Goal: Task Accomplishment & Management: Use online tool/utility

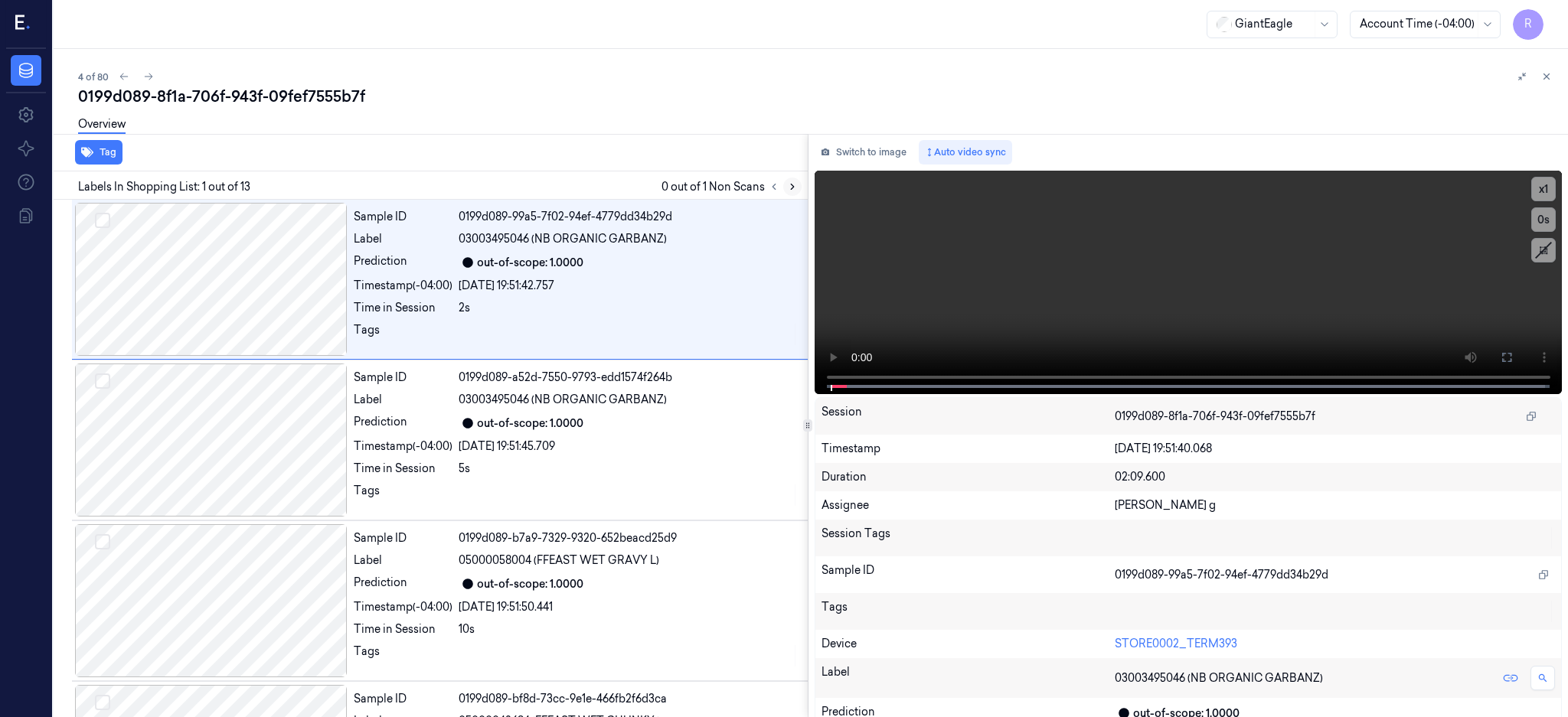
click at [802, 189] on button at bounding box center [793, 187] width 18 height 18
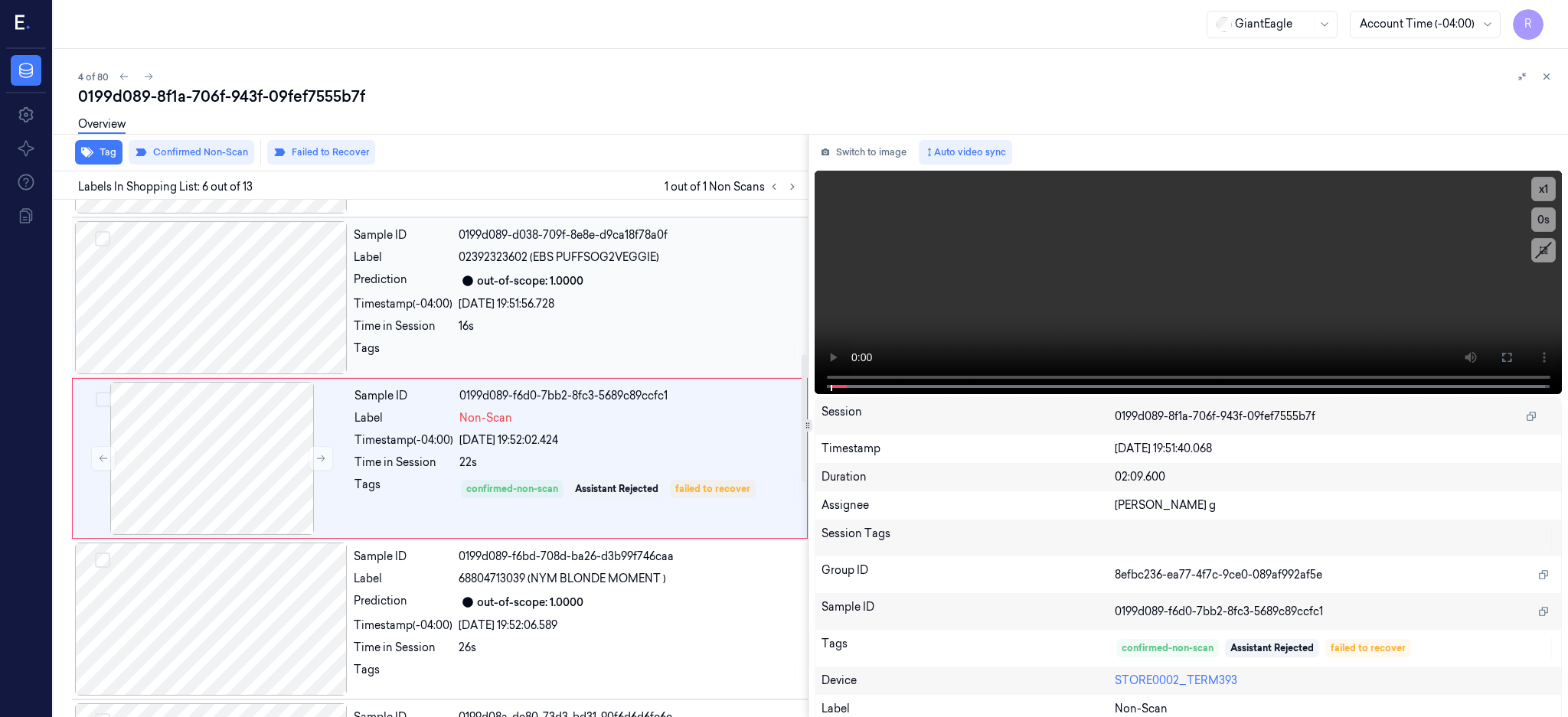
click at [211, 308] on div at bounding box center [211, 298] width 272 height 153
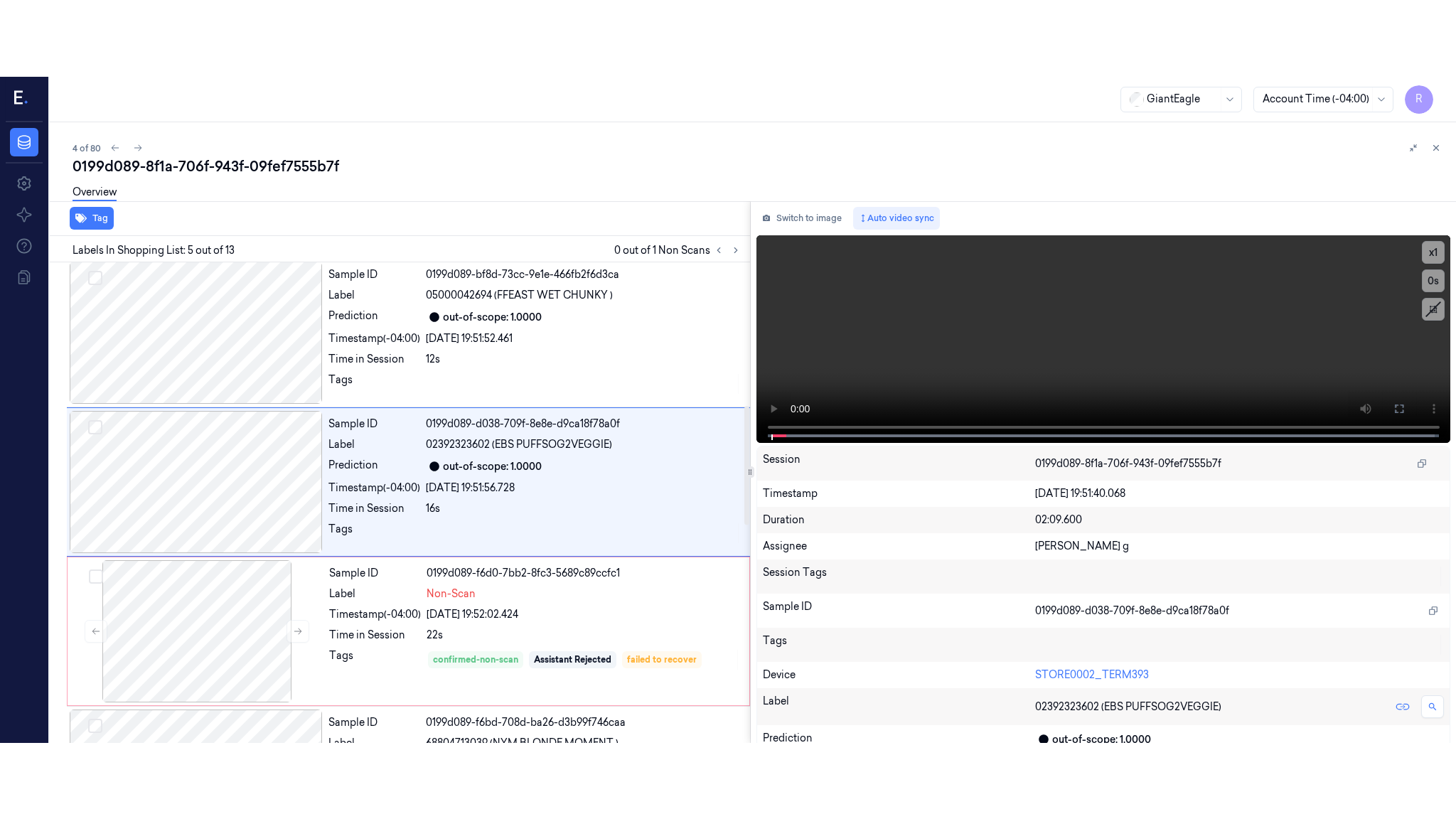
scroll to position [430, 0]
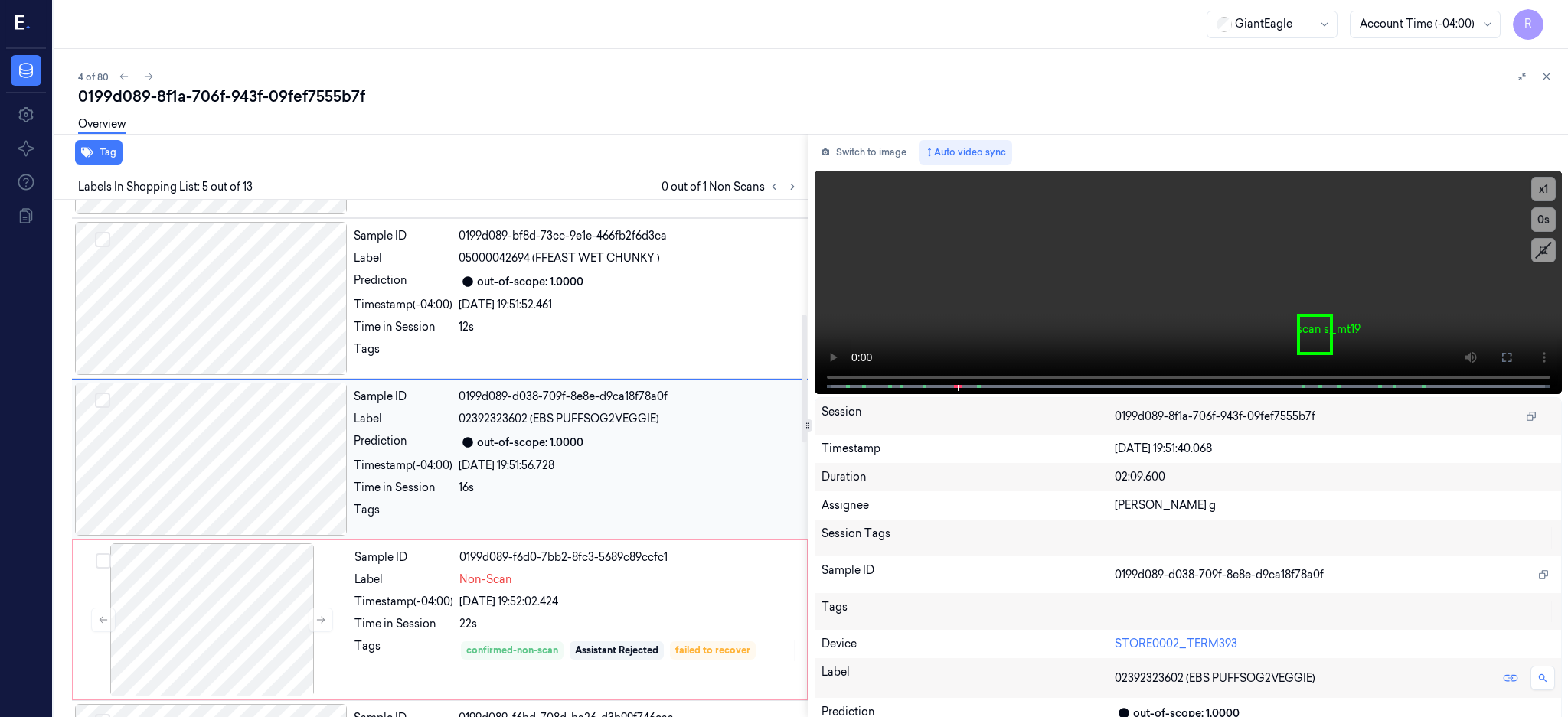
click at [229, 451] on div at bounding box center [211, 459] width 272 height 153
click at [1519, 364] on button at bounding box center [1507, 358] width 25 height 25
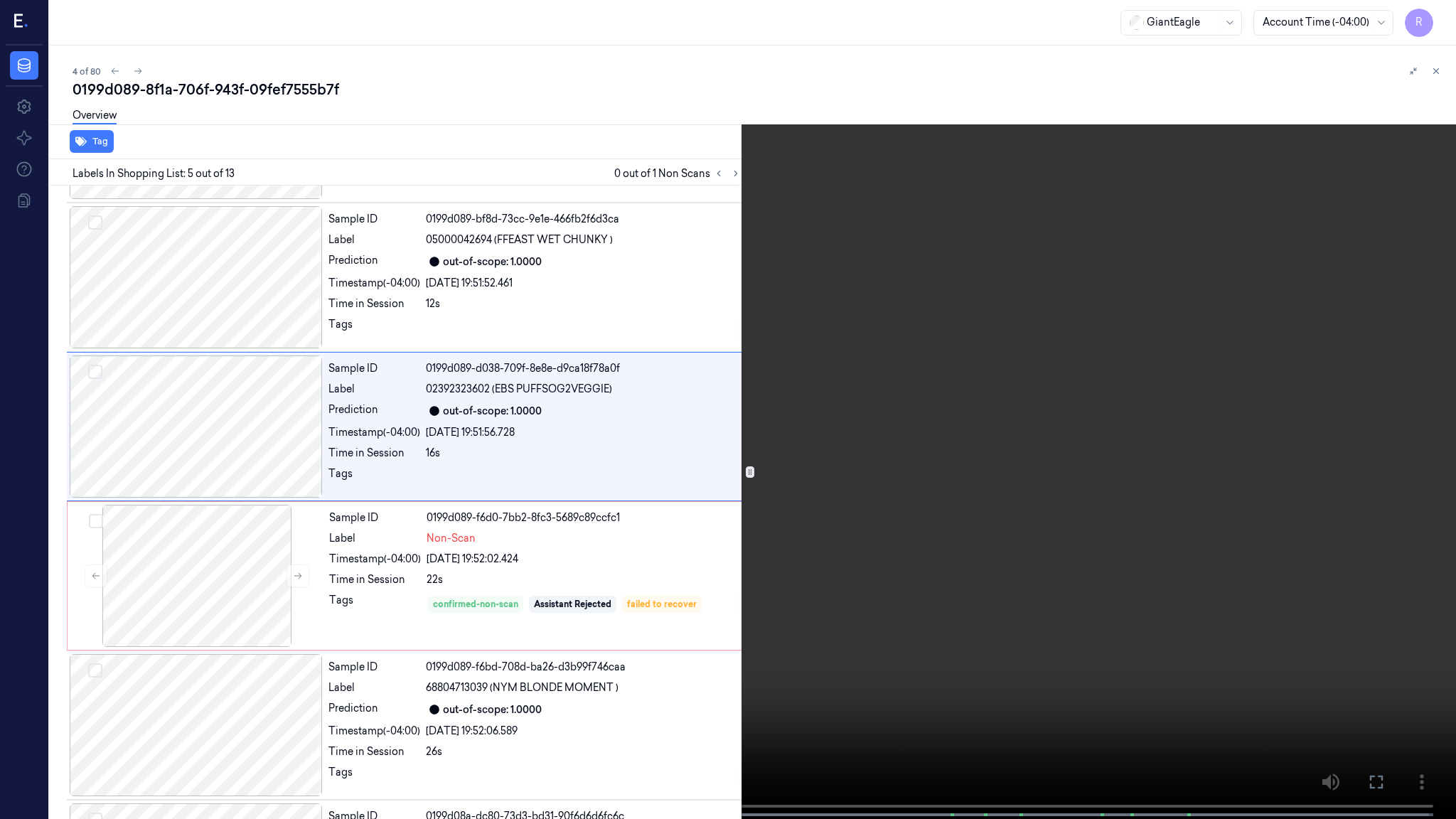
click at [661, 457] on video at bounding box center [728, 411] width 1456 height 821
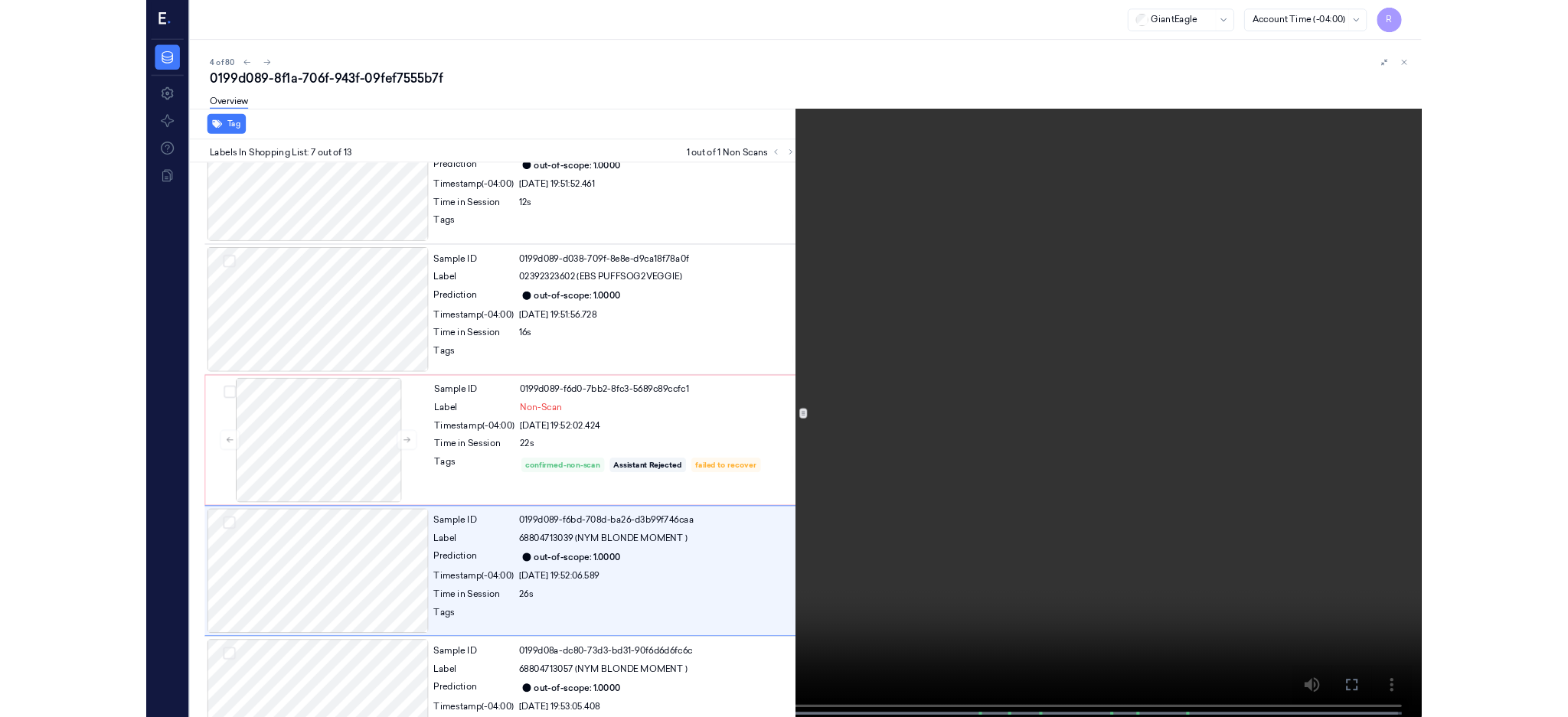
scroll to position [703, 0]
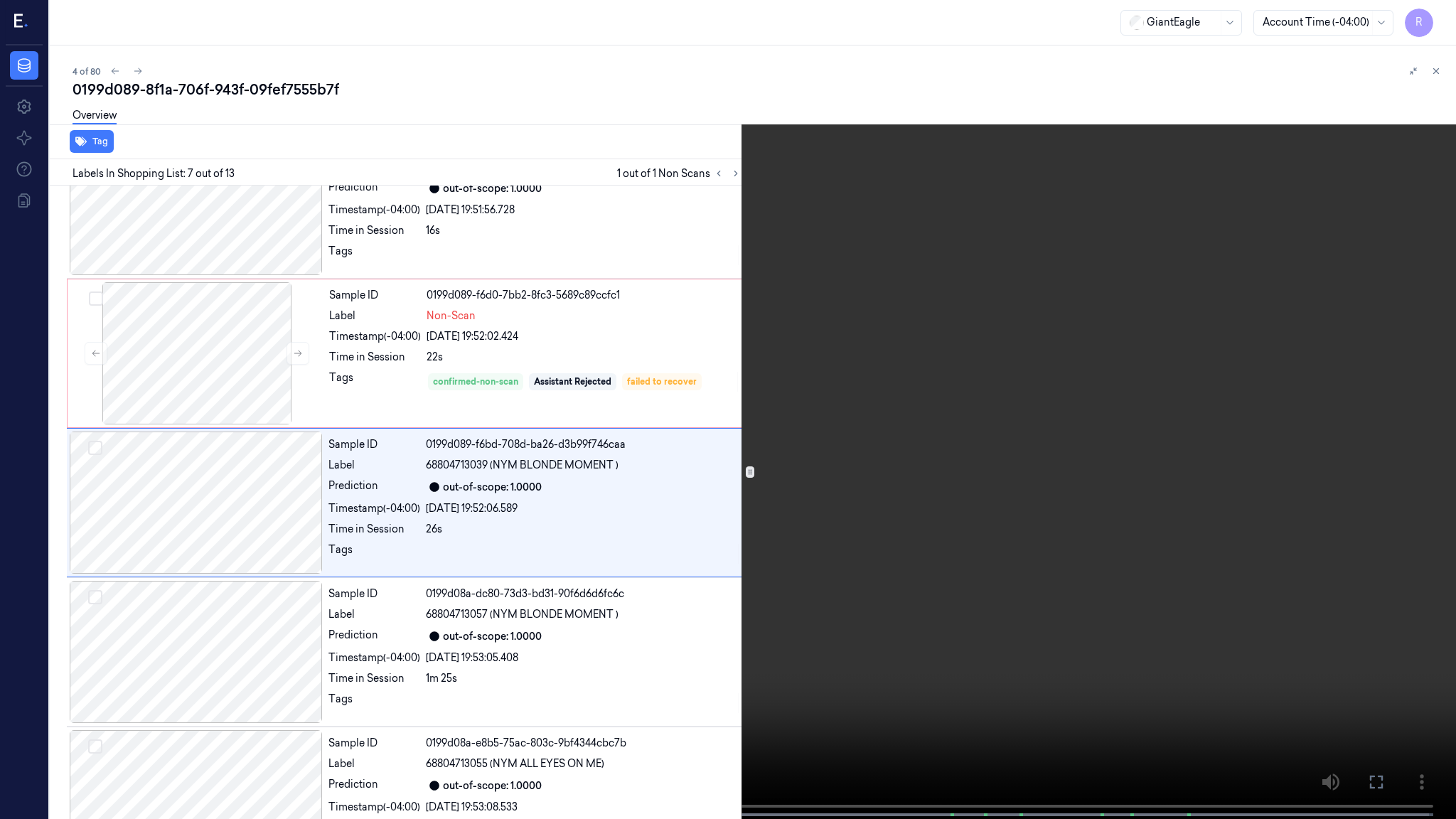
click at [704, 462] on video at bounding box center [728, 411] width 1456 height 821
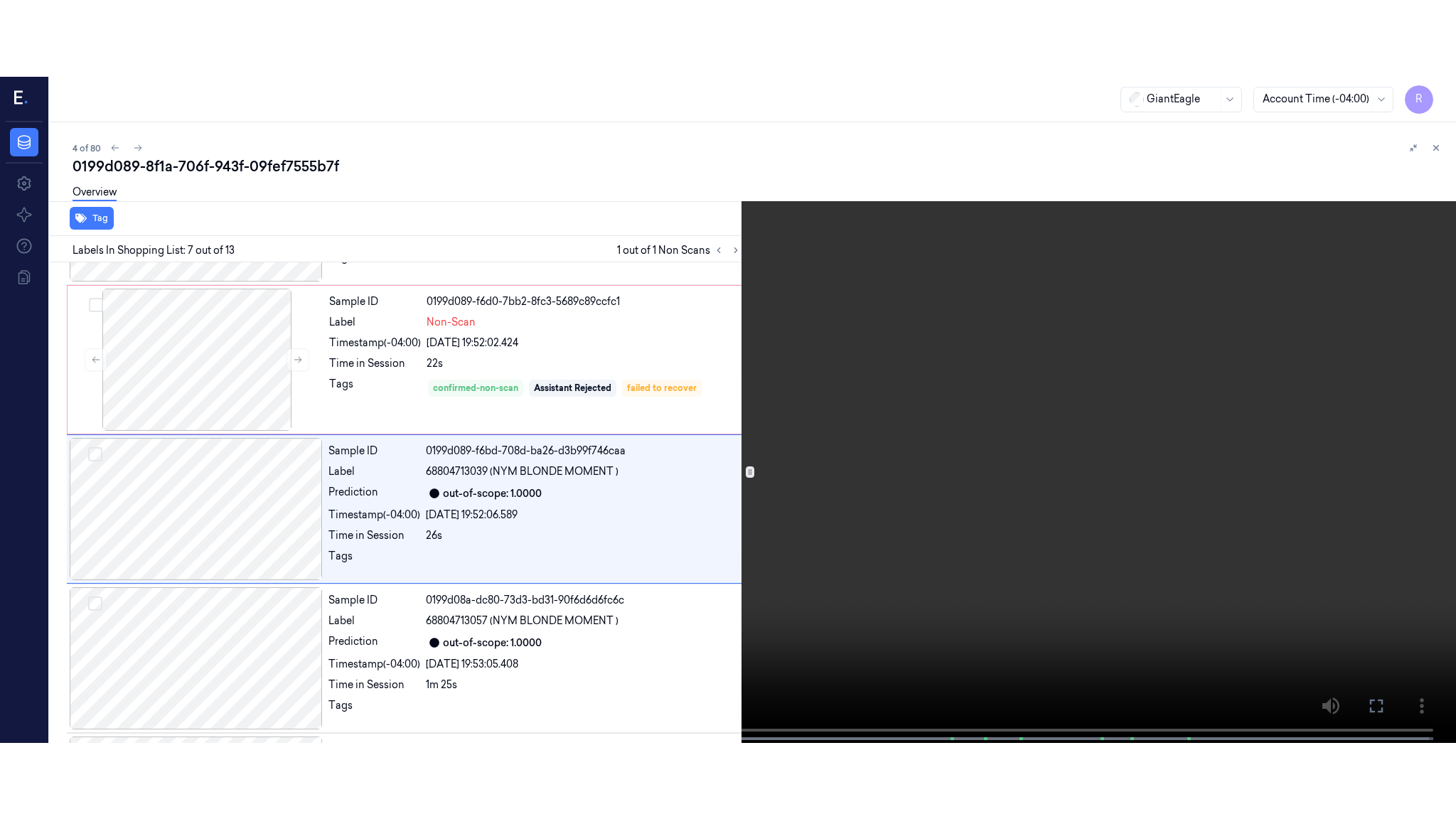
scroll to position [729, 0]
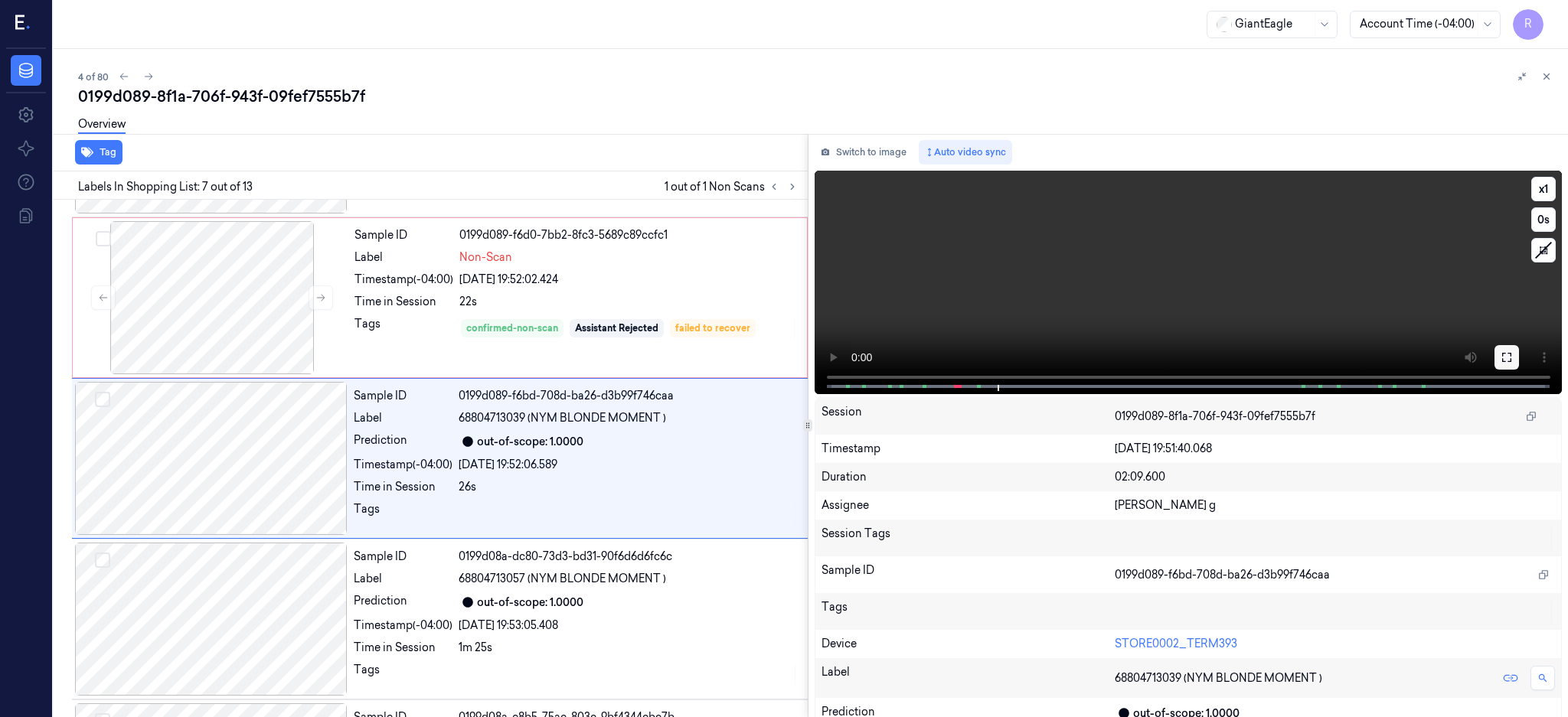
click at [1519, 355] on button at bounding box center [1507, 358] width 25 height 25
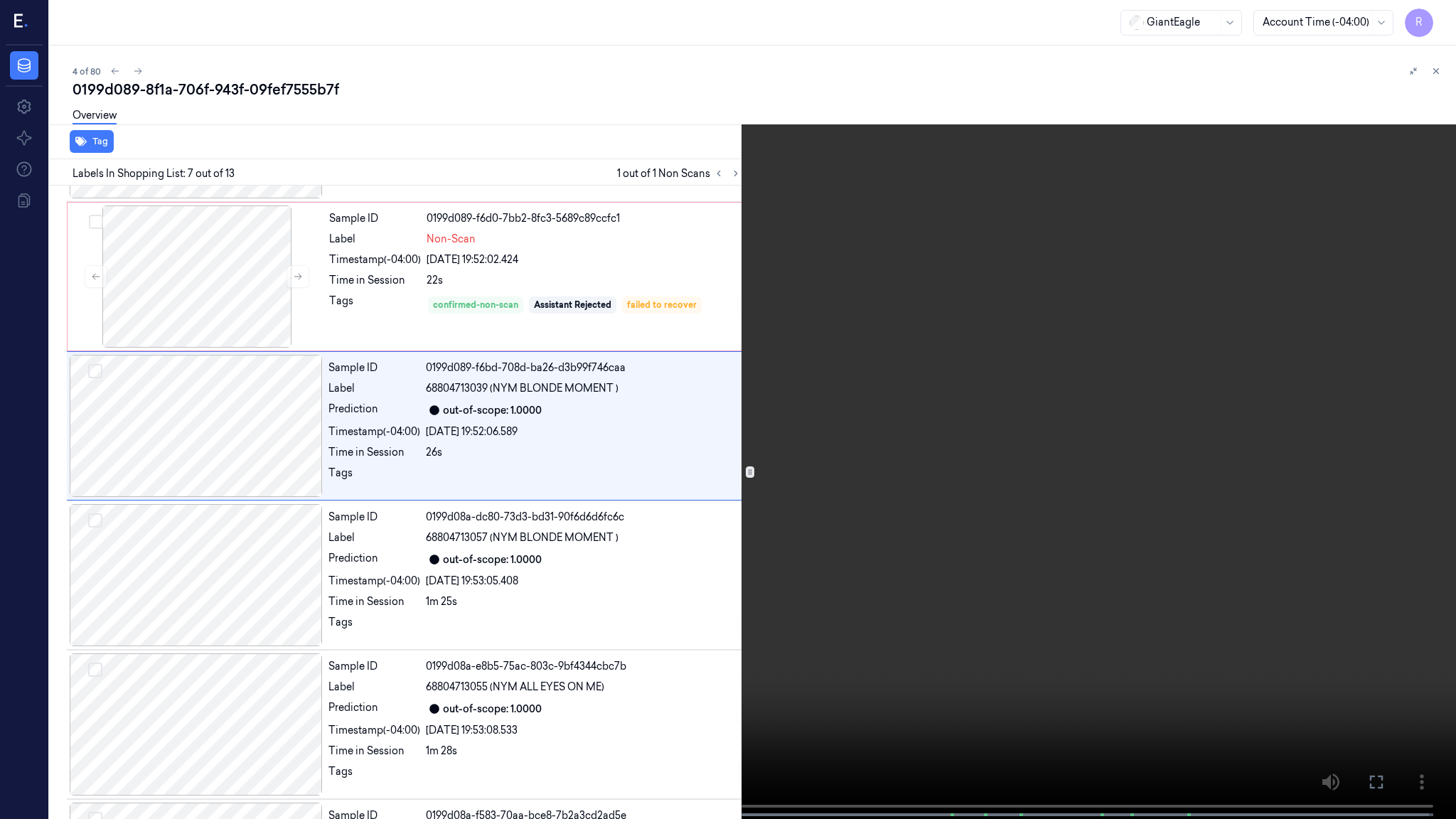
scroll to position [653, 0]
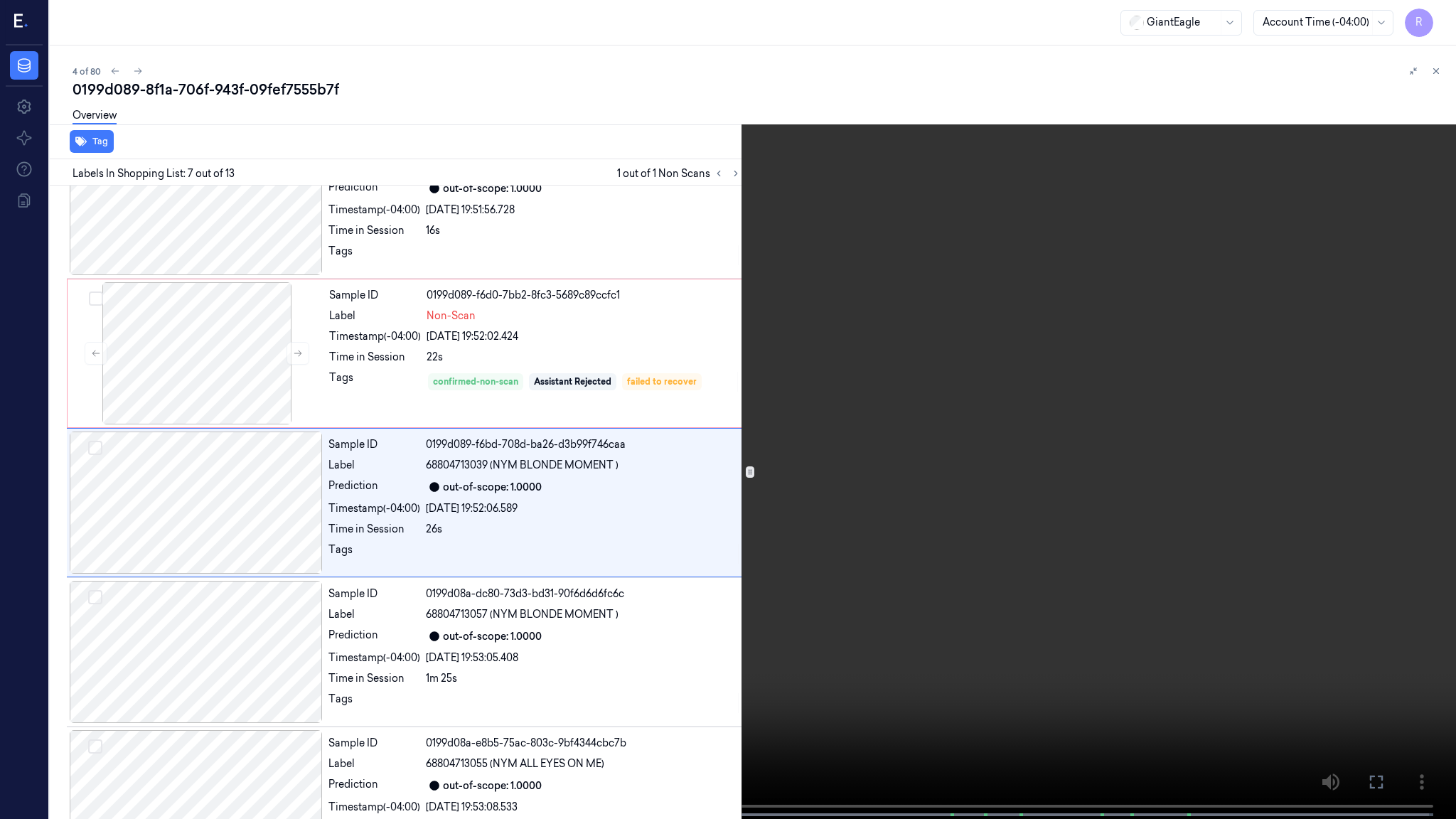
click at [271, 665] on span at bounding box center [271, 814] width 2 height 7
click at [275, 665] on span at bounding box center [274, 814] width 4 height 7
click at [371, 609] on video at bounding box center [728, 411] width 1456 height 821
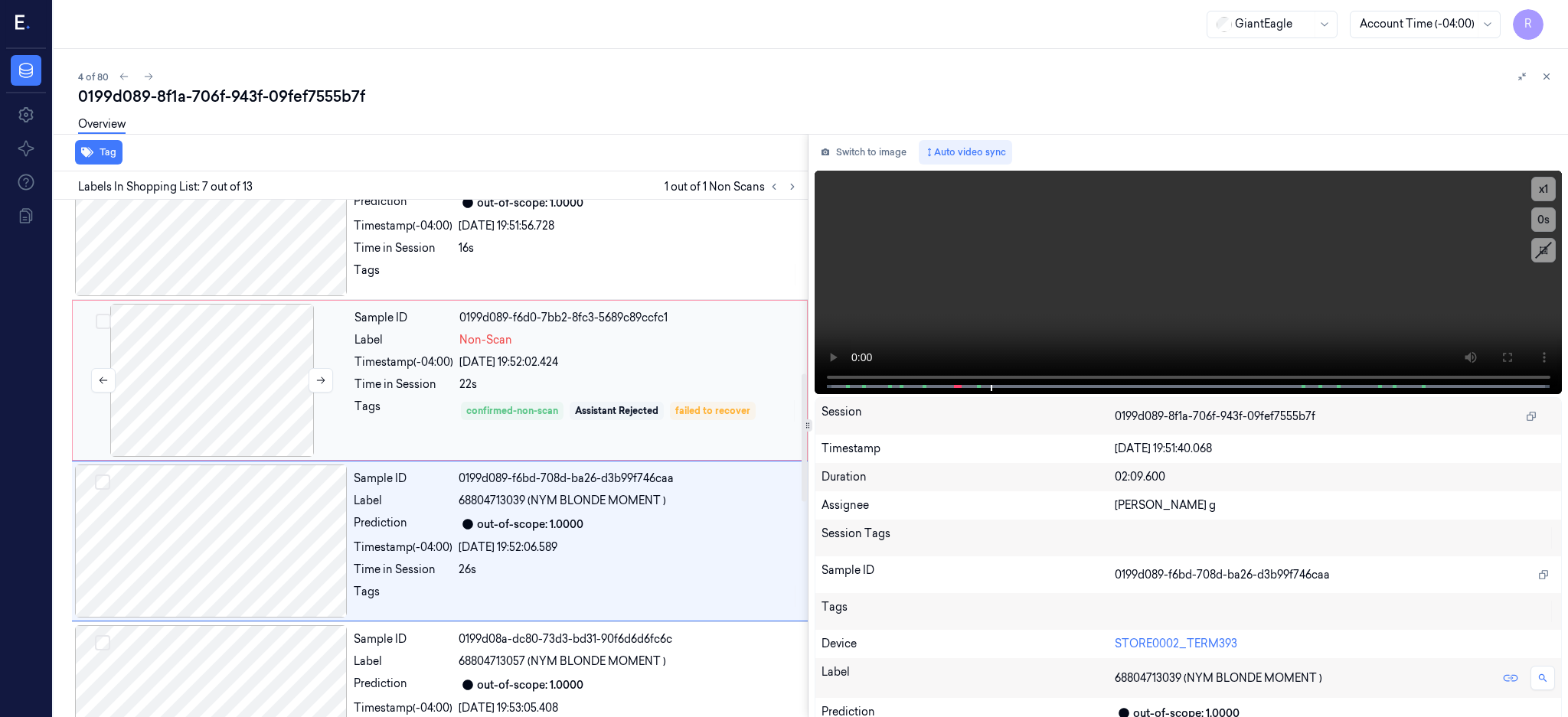
click at [218, 410] on div at bounding box center [212, 380] width 272 height 153
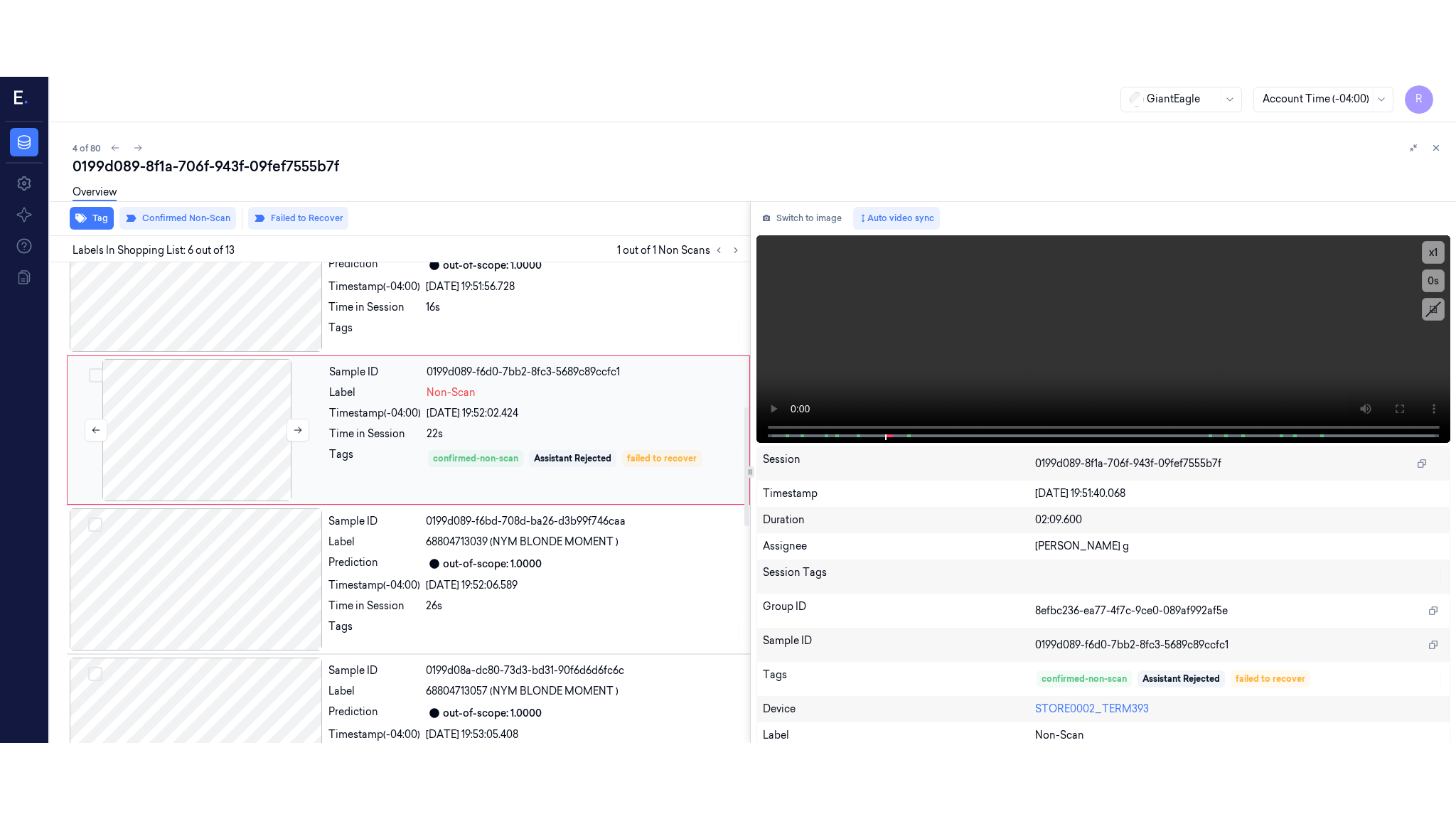
scroll to position [580, 0]
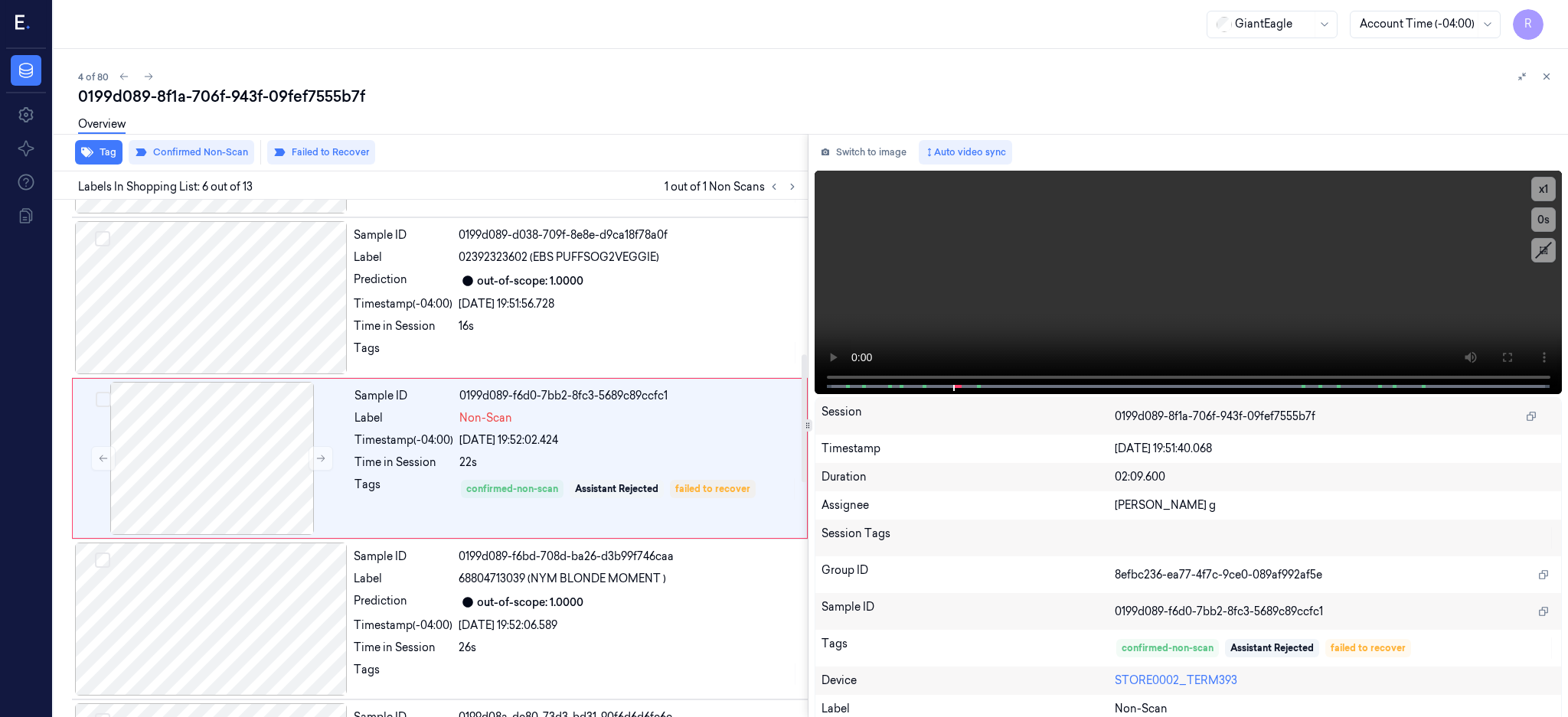
click at [205, 163] on div "Tag Confirmed Non-Scan Failed to Recover" at bounding box center [427, 152] width 760 height 37
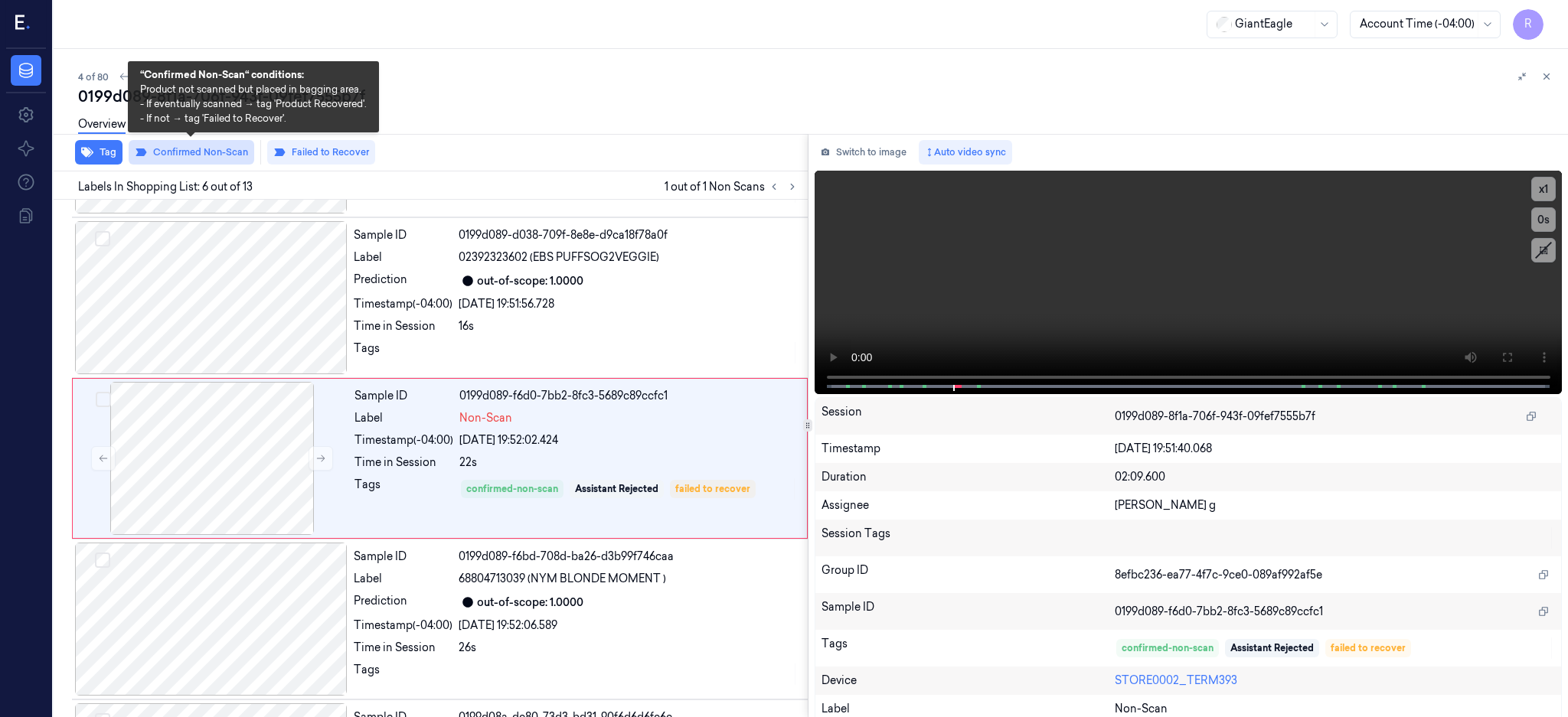
click at [205, 161] on button "Confirmed Non-Scan" at bounding box center [191, 153] width 125 height 25
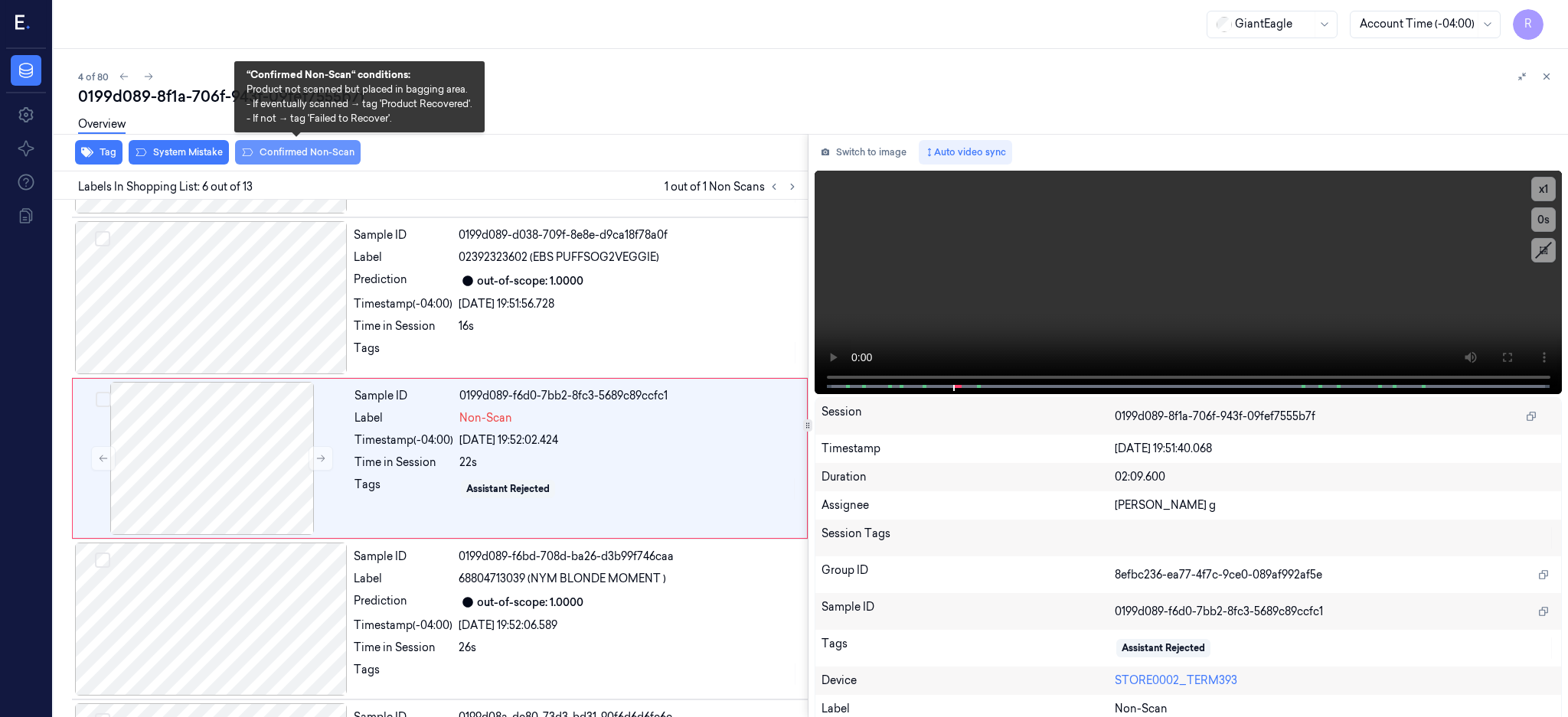
click at [339, 154] on button "Confirmed Non-Scan" at bounding box center [297, 153] width 125 height 25
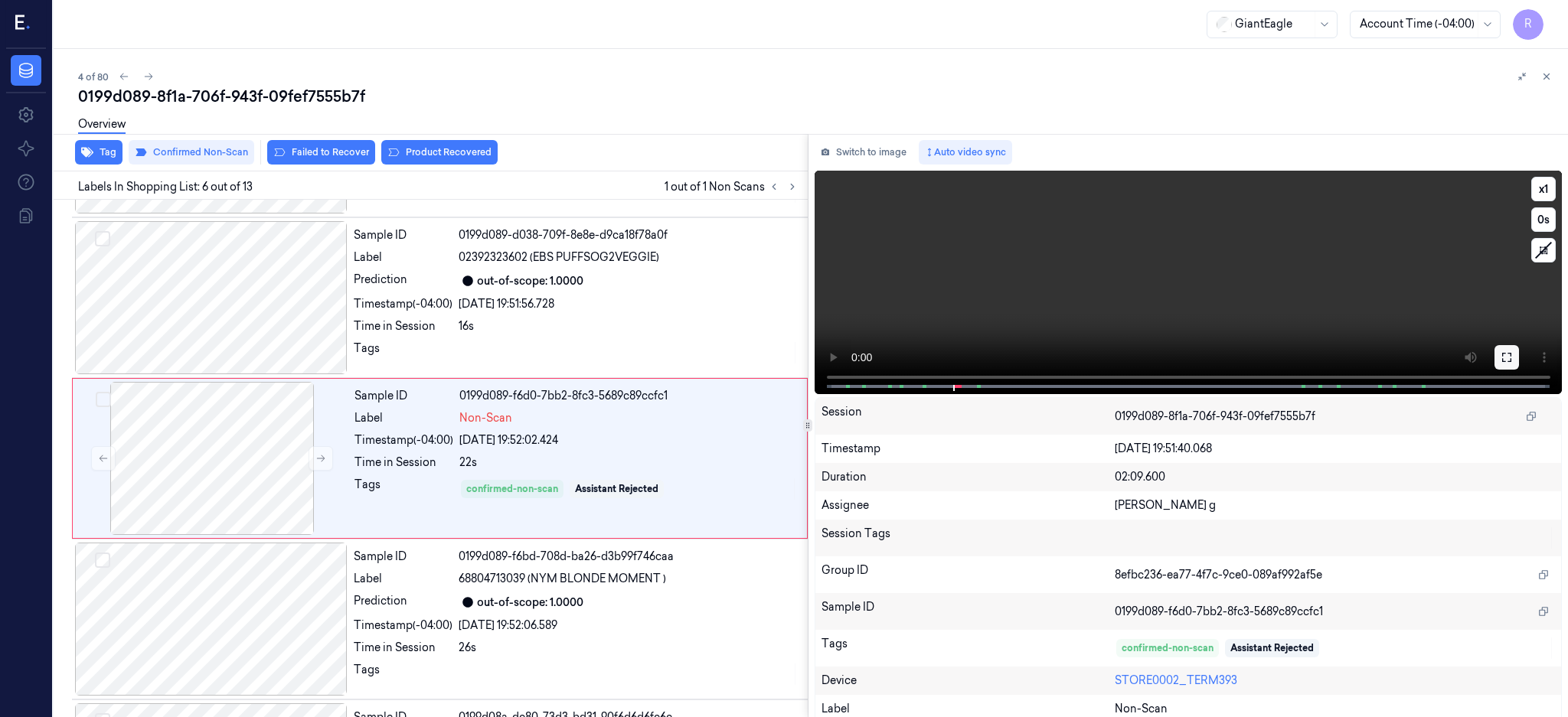
click at [1513, 361] on icon at bounding box center [1507, 357] width 12 height 12
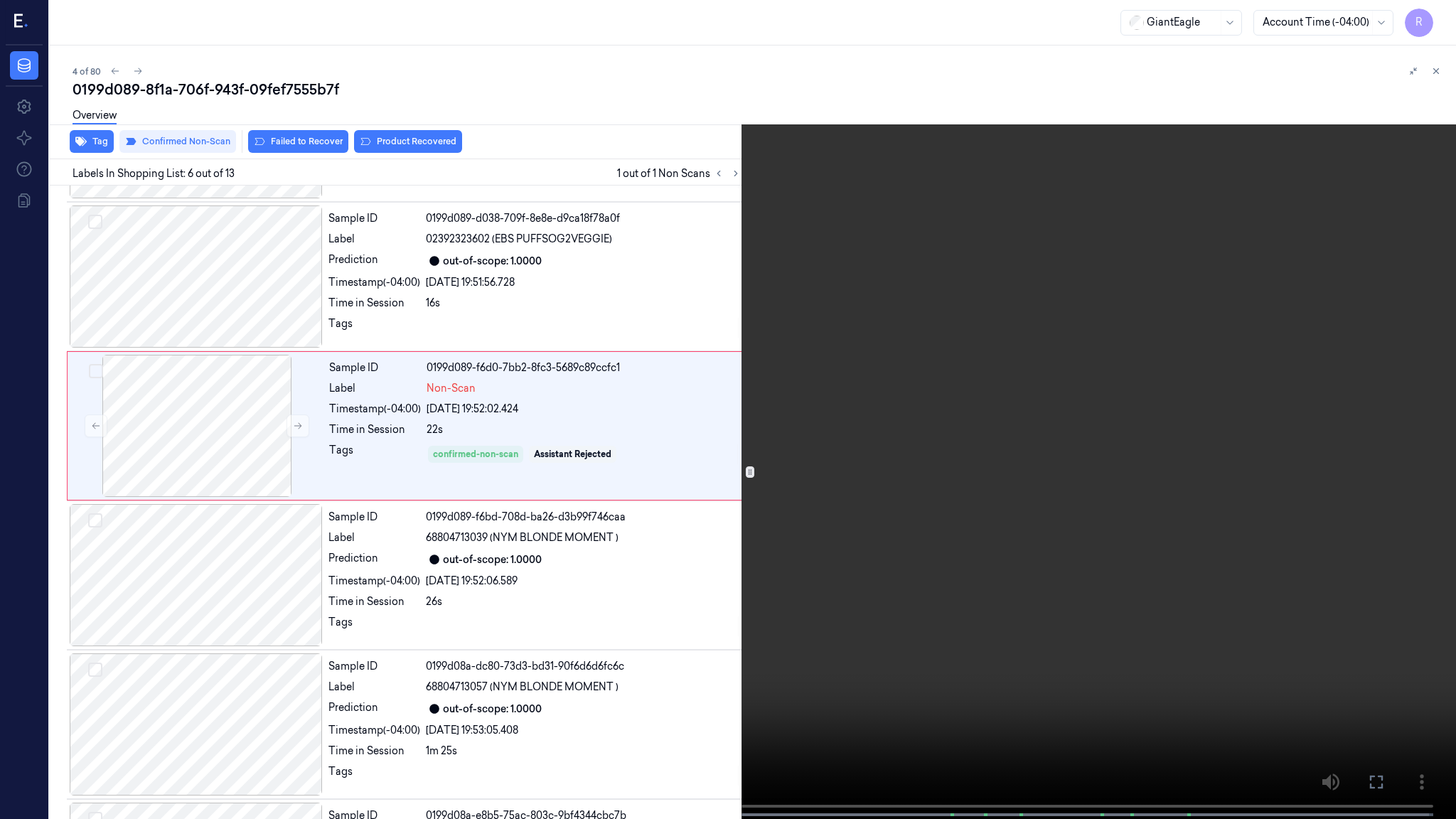
click at [809, 397] on video at bounding box center [728, 411] width 1456 height 821
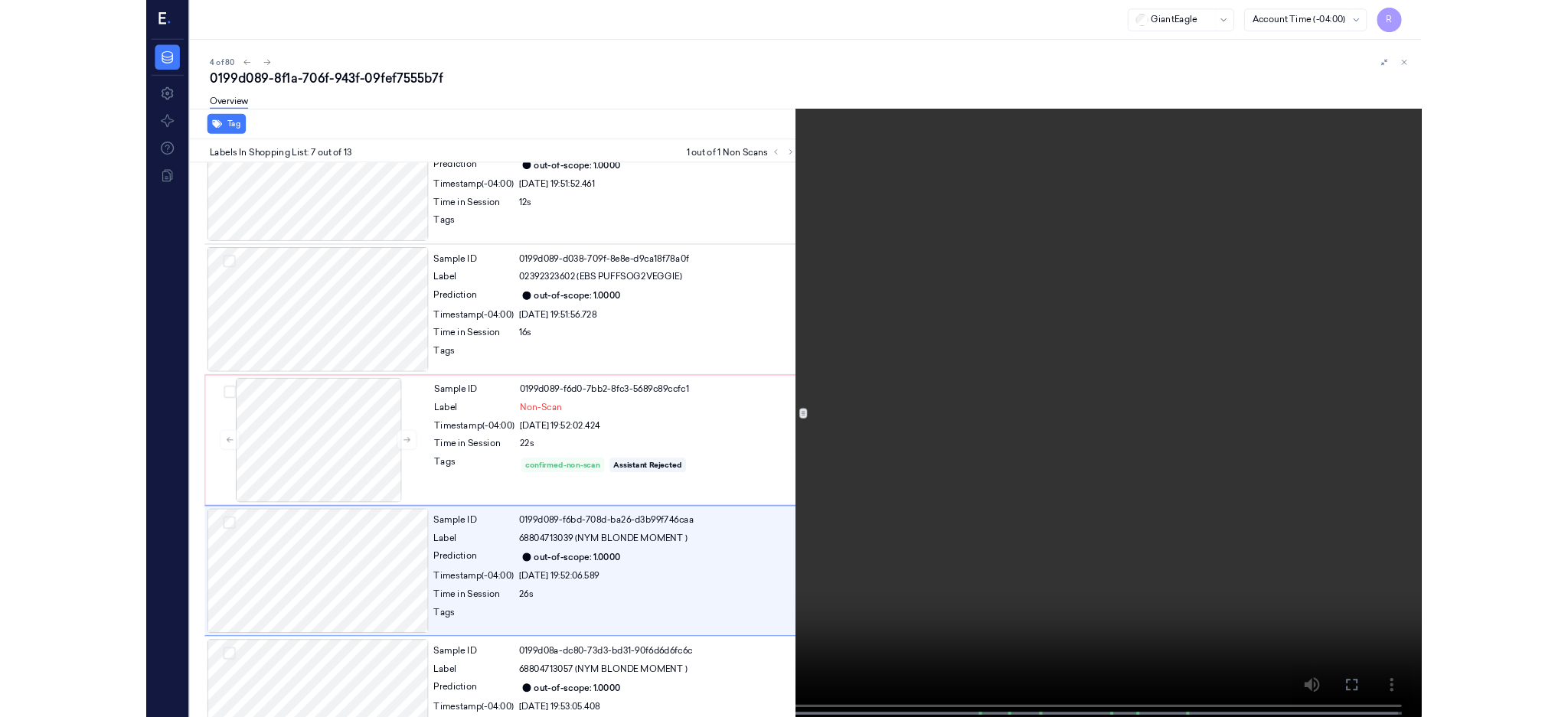
scroll to position [703, 0]
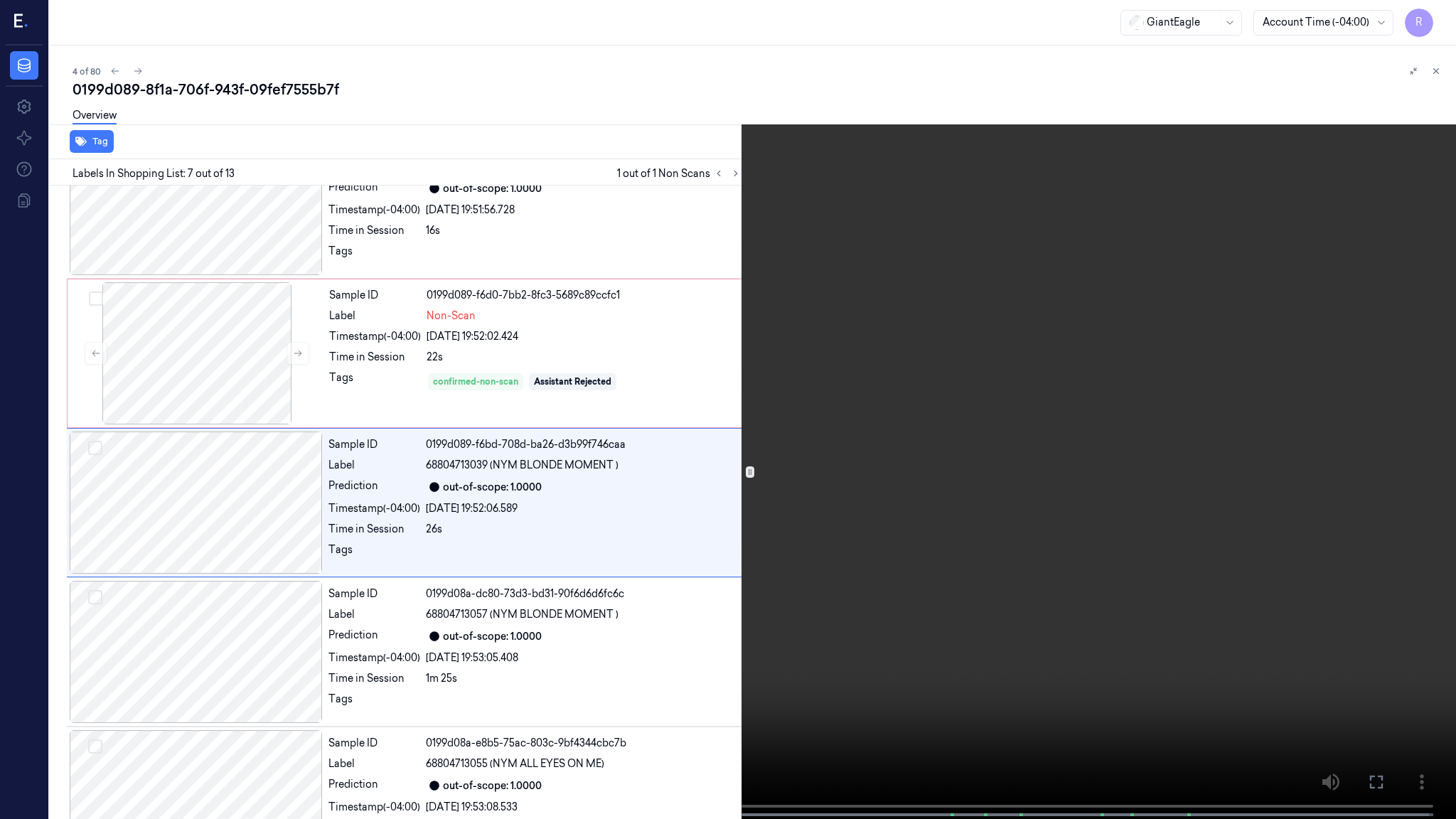
click at [471, 296] on video at bounding box center [728, 411] width 1456 height 821
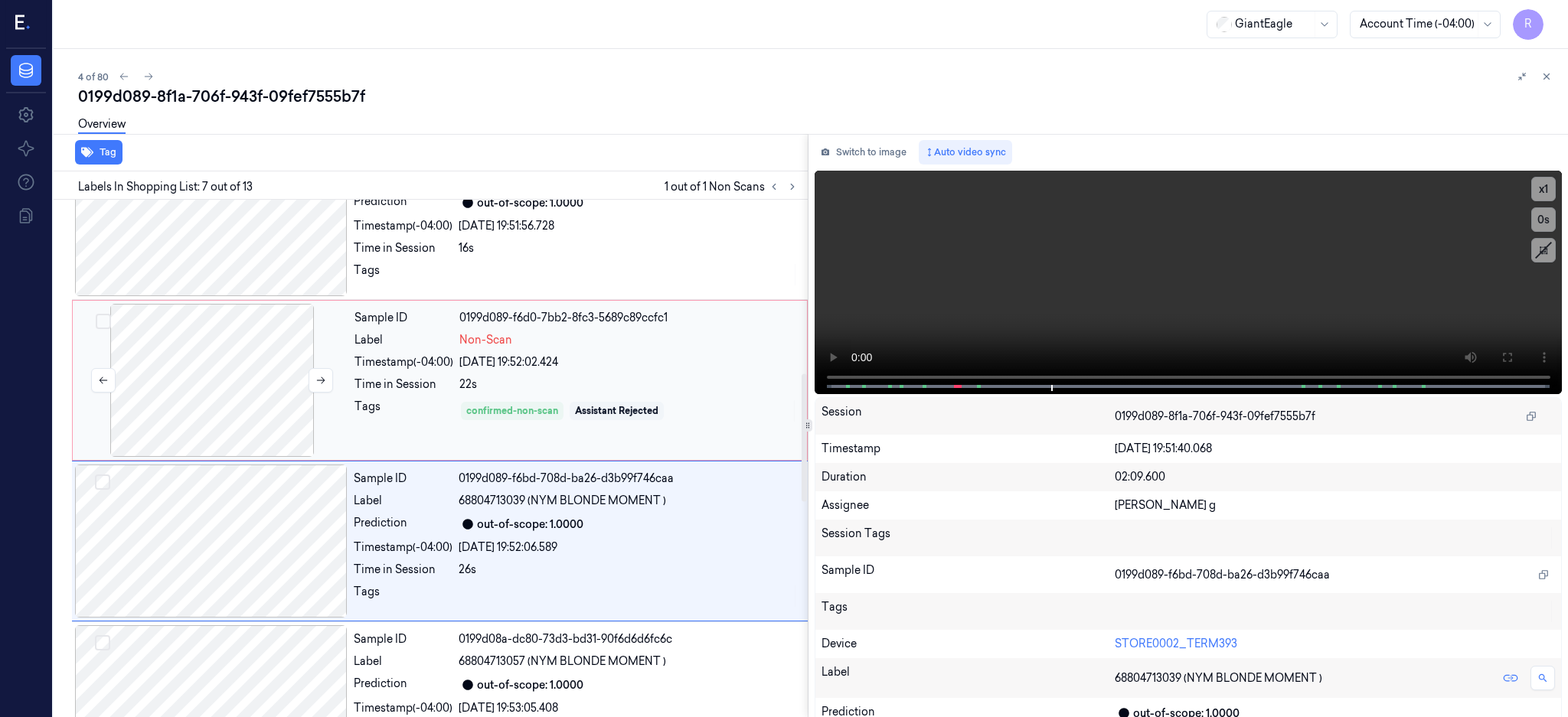
click at [231, 375] on div at bounding box center [212, 380] width 272 height 153
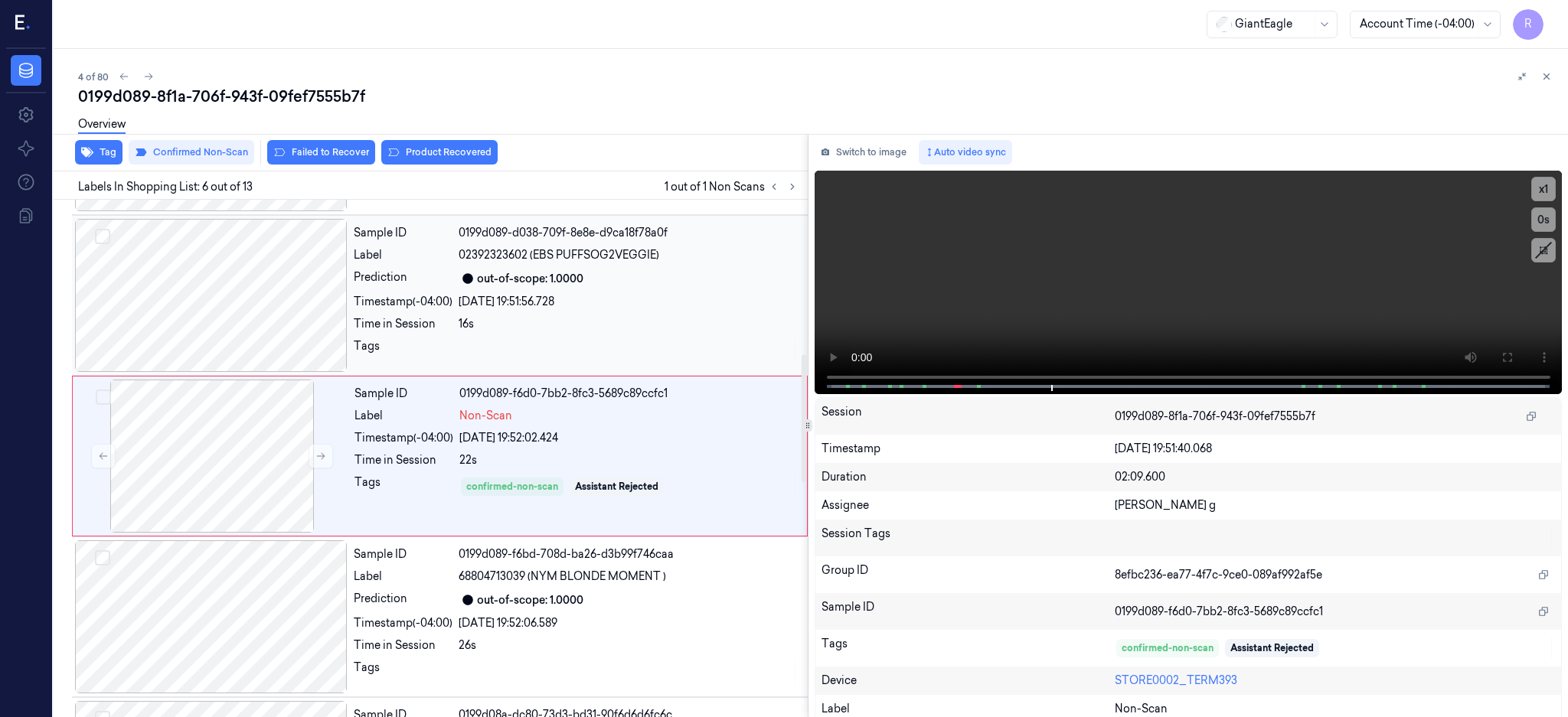
scroll to position [625, 0]
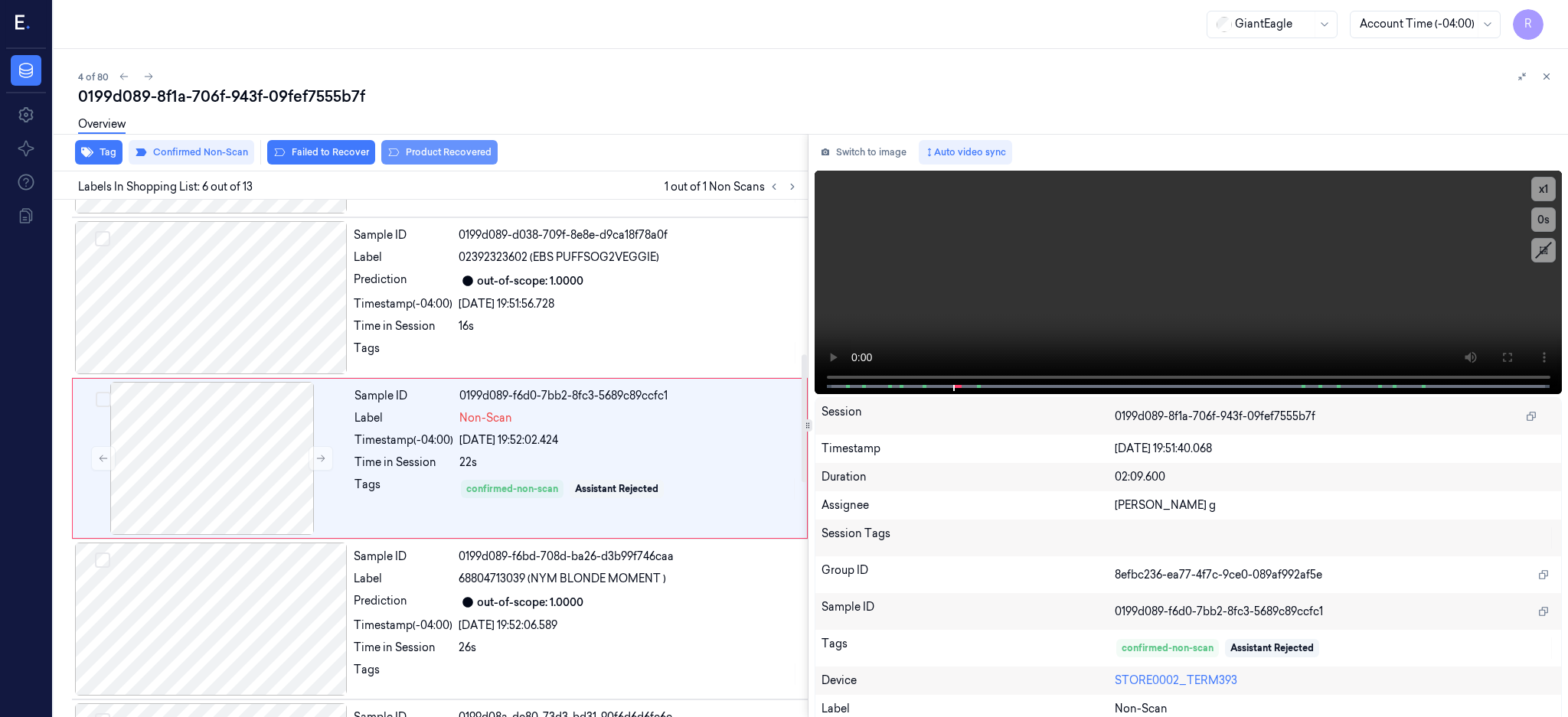
click at [397, 159] on button "Product Recovered" at bounding box center [439, 153] width 116 height 25
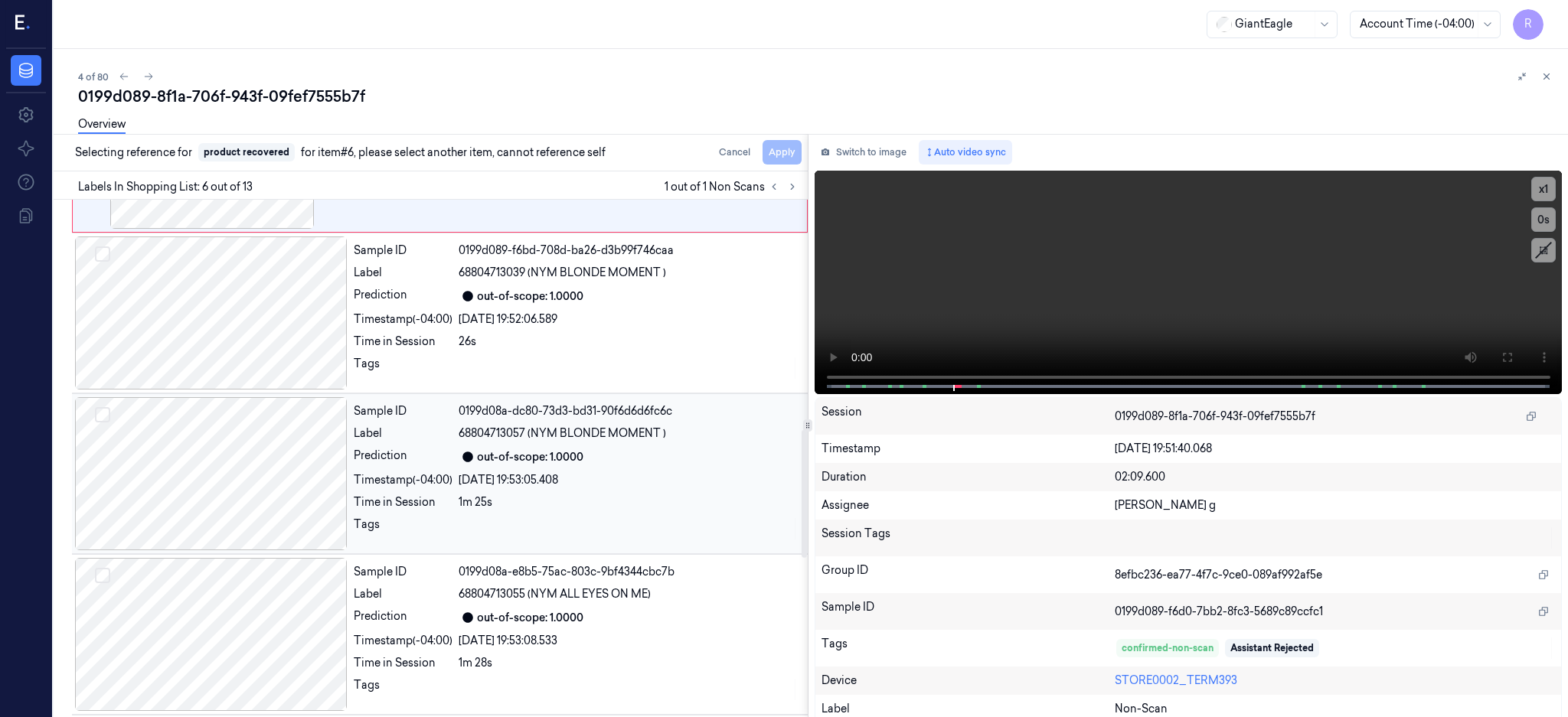
click at [209, 485] on div at bounding box center [211, 474] width 272 height 153
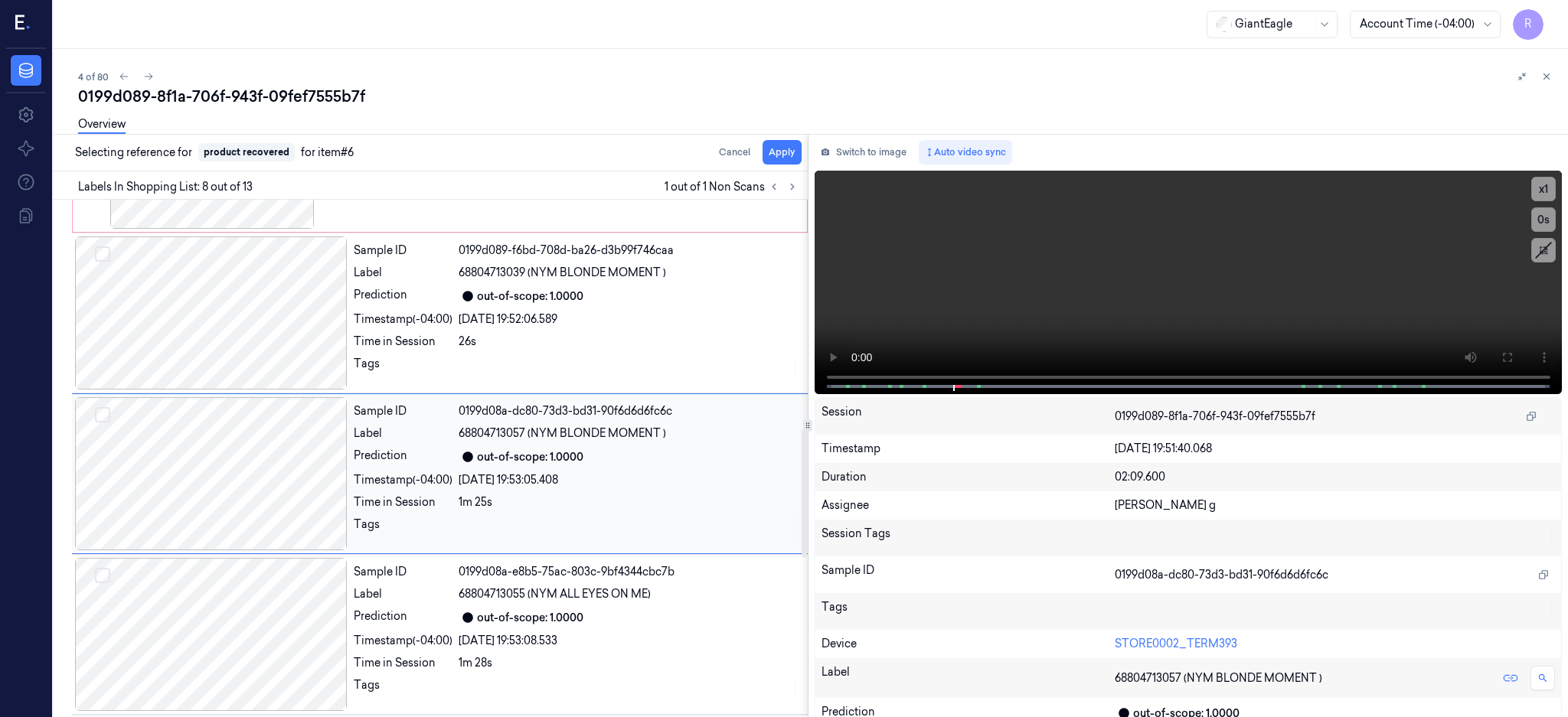
scroll to position [946, 0]
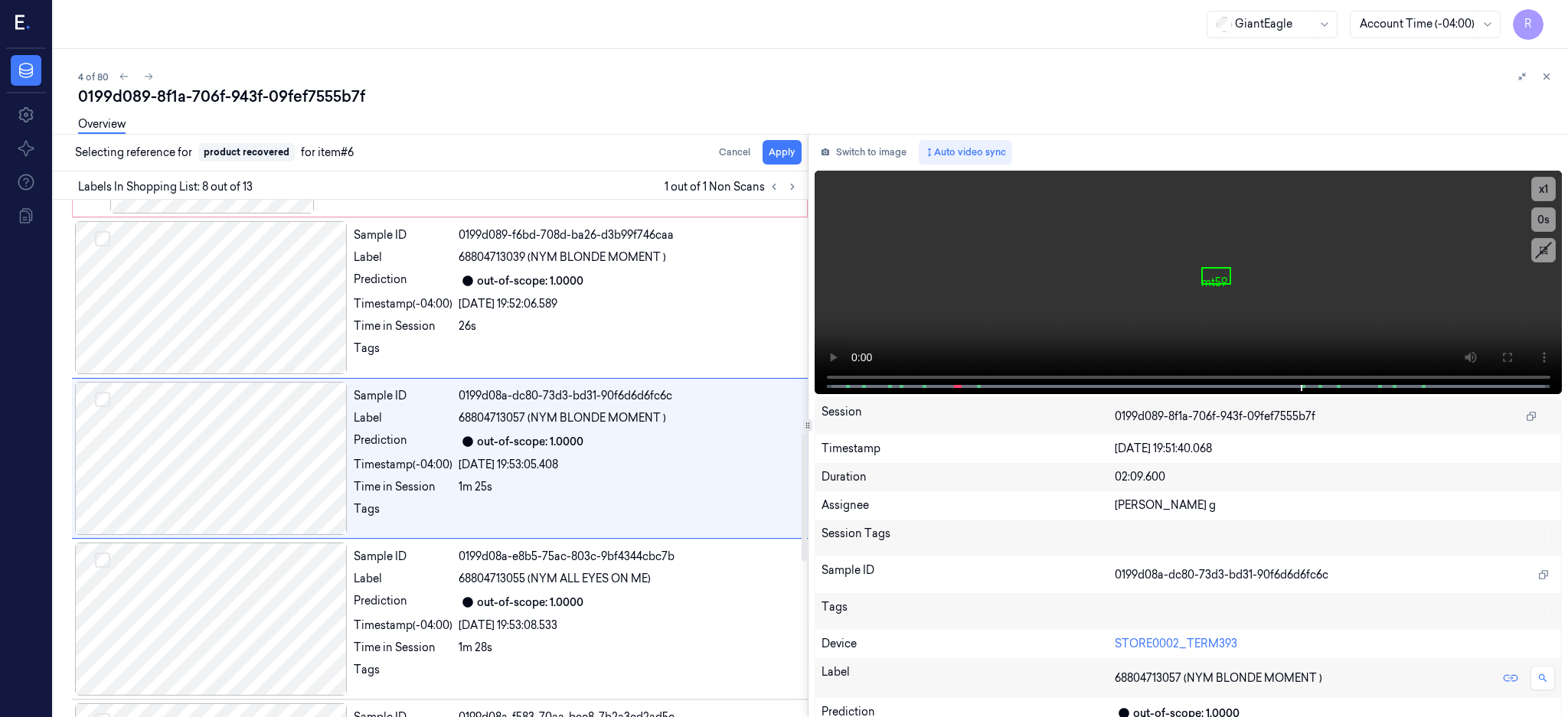
click at [805, 165] on div "Selecting reference for product recovered for item #6 Cancel Apply" at bounding box center [427, 152] width 760 height 37
click at [802, 145] on button "Apply" at bounding box center [782, 153] width 39 height 25
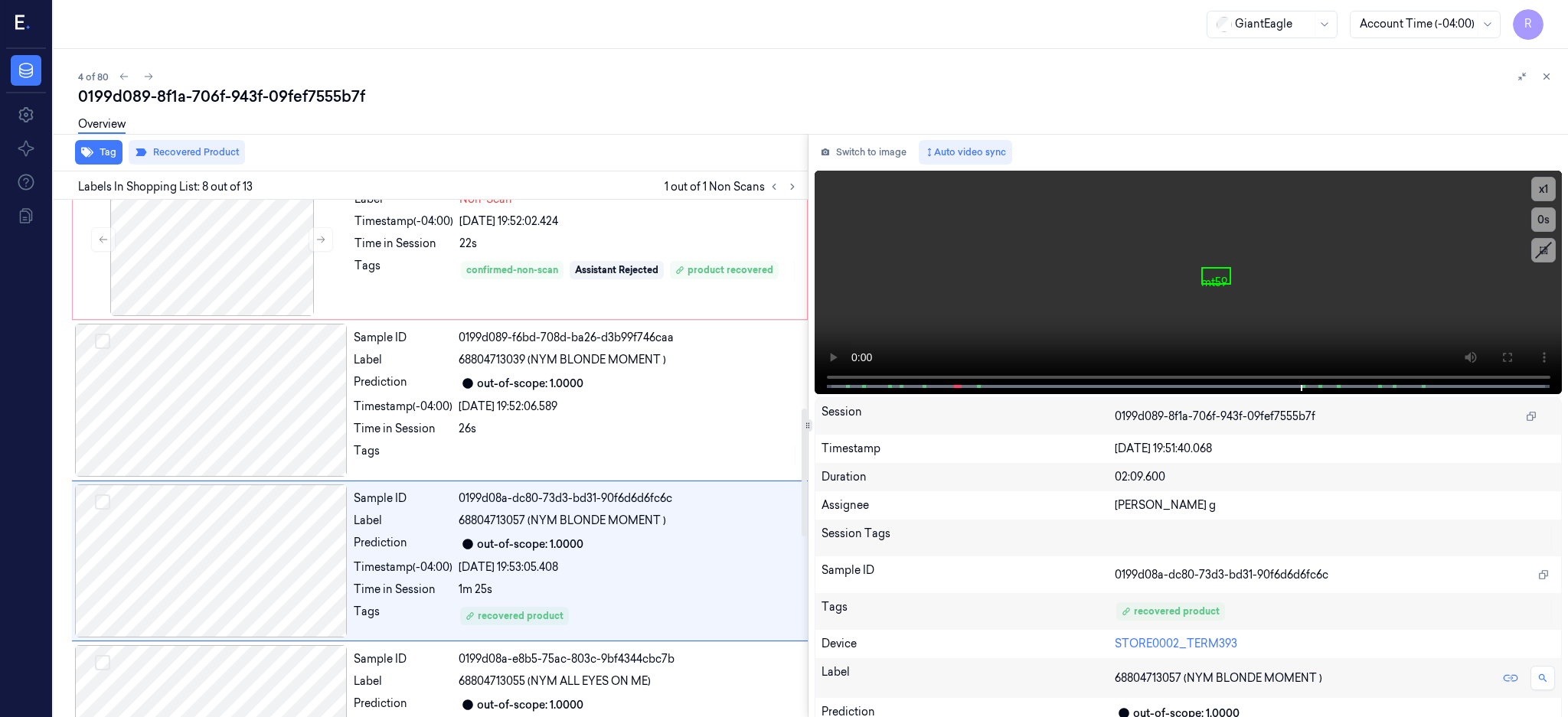
click at [317, 101] on div "0199d089-8f1a-706f-943f-09fef7555b7f" at bounding box center [817, 96] width 1478 height 22
